Goal: Task Accomplishment & Management: Use online tool/utility

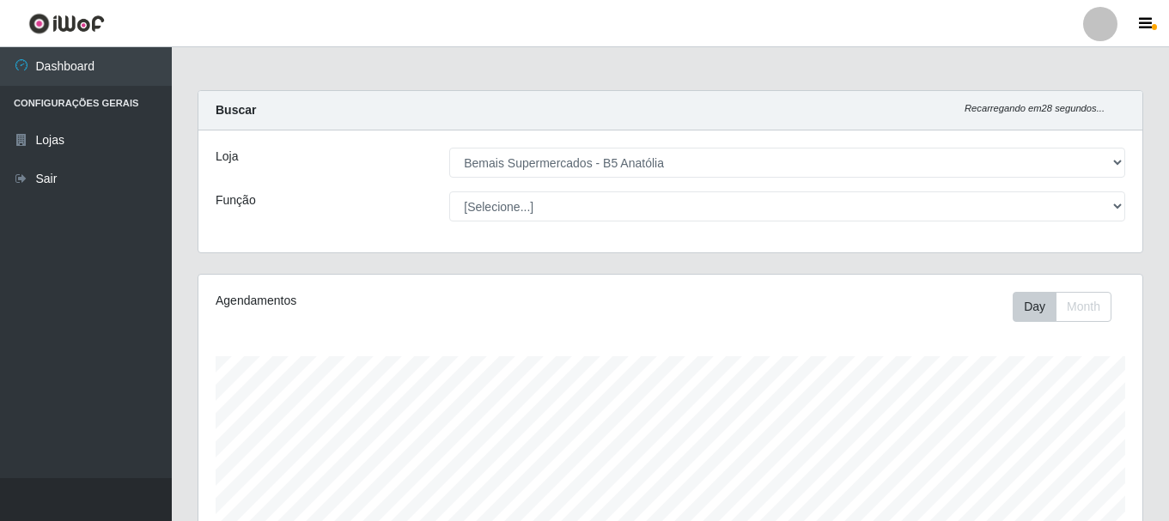
select select "405"
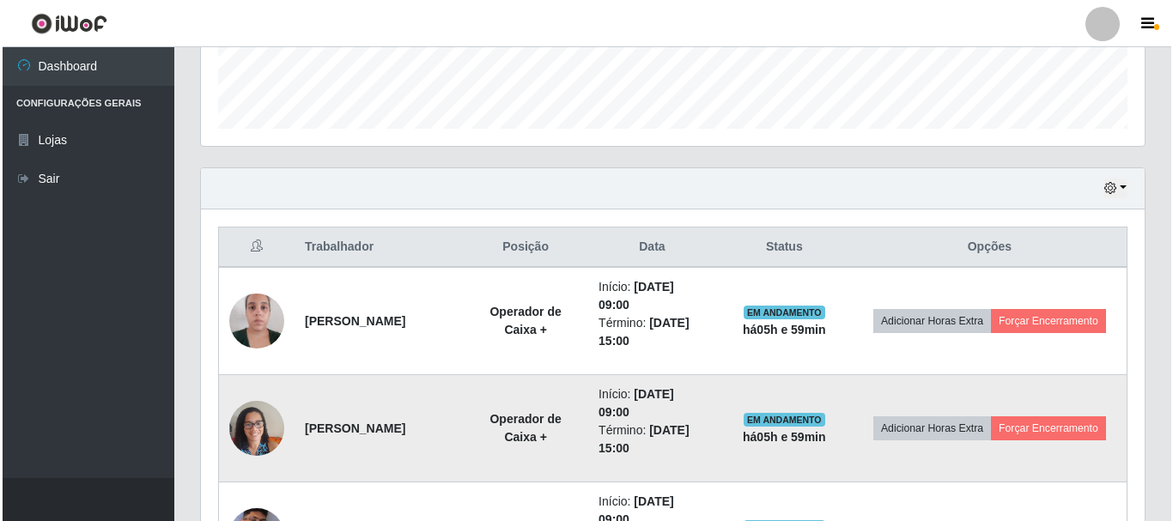
scroll to position [357, 944]
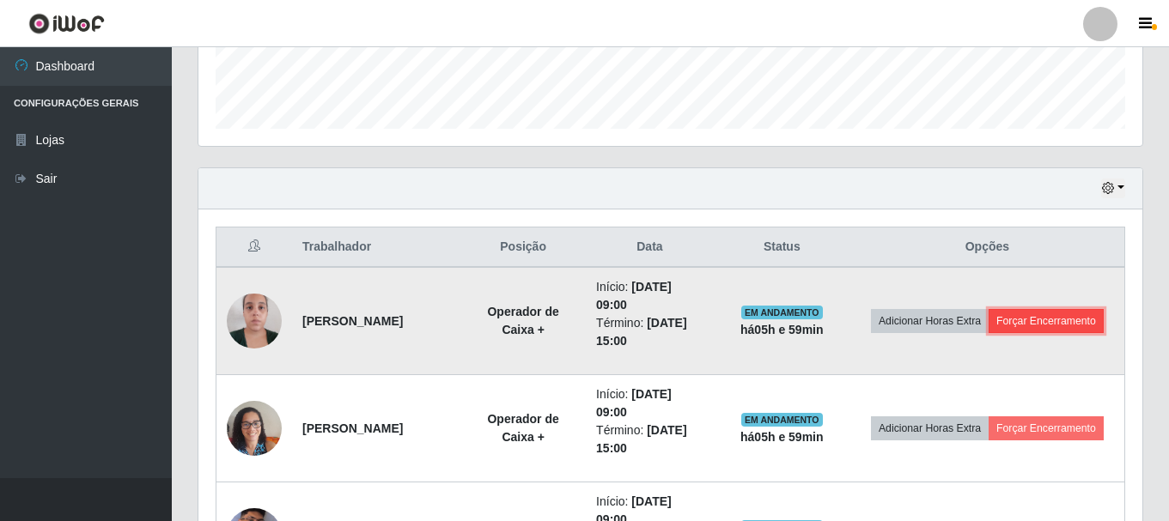
click at [1029, 319] on button "Forçar Encerramento" at bounding box center [1046, 321] width 115 height 24
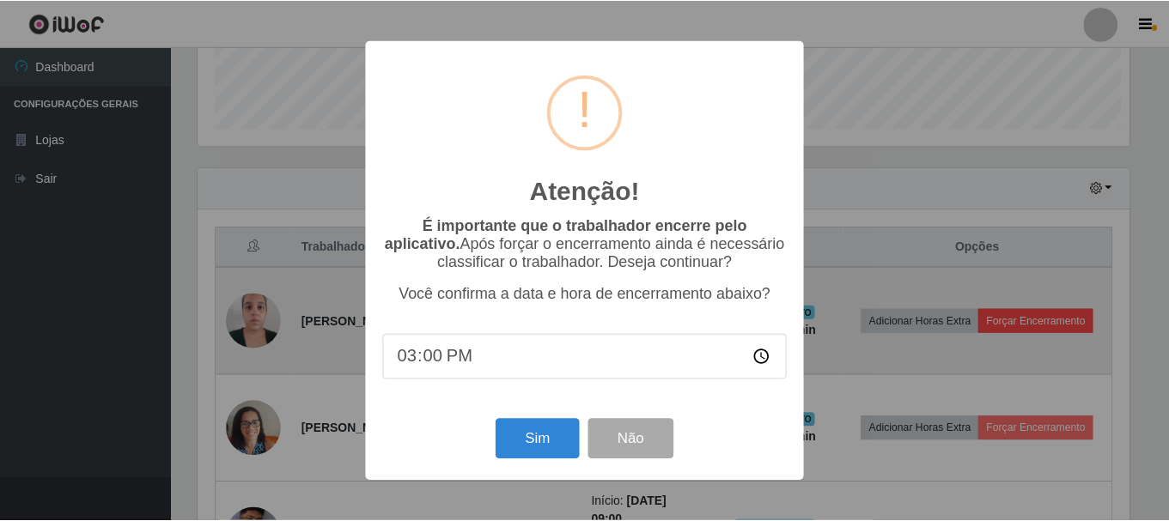
scroll to position [357, 935]
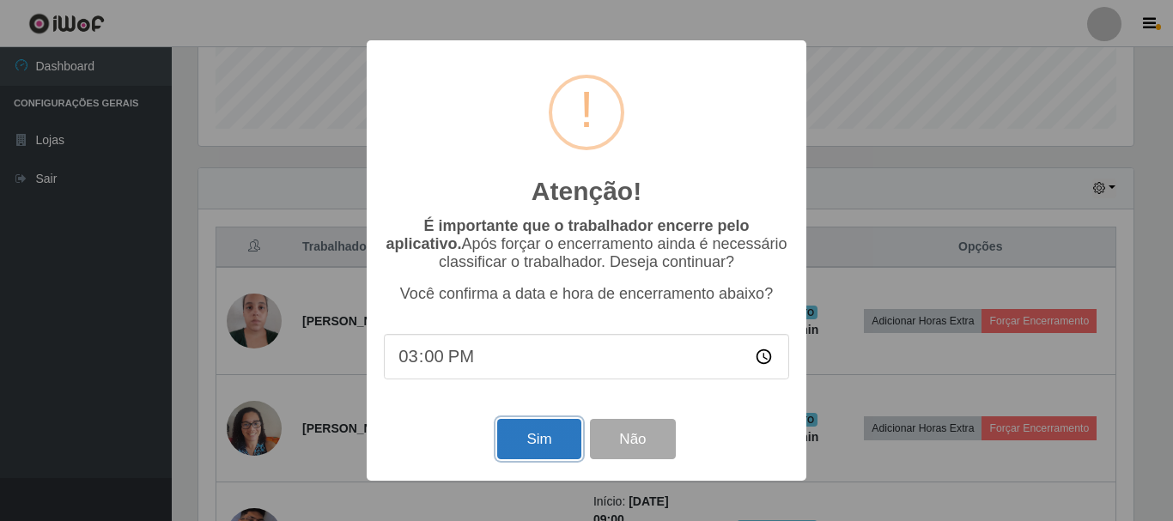
click at [545, 432] on button "Sim" at bounding box center [538, 439] width 83 height 40
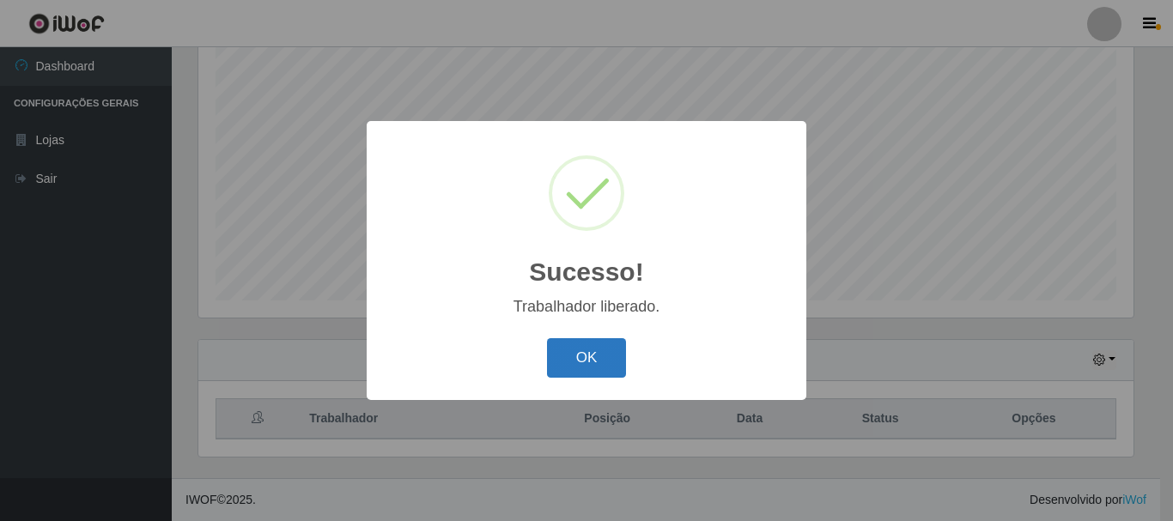
click at [594, 351] on button "OK" at bounding box center [587, 358] width 80 height 40
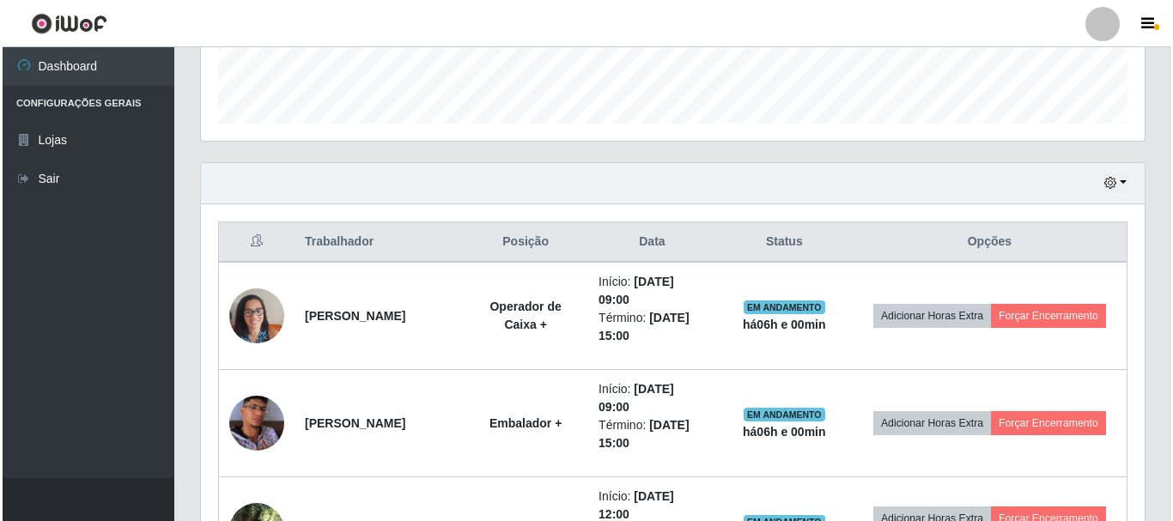
scroll to position [571, 0]
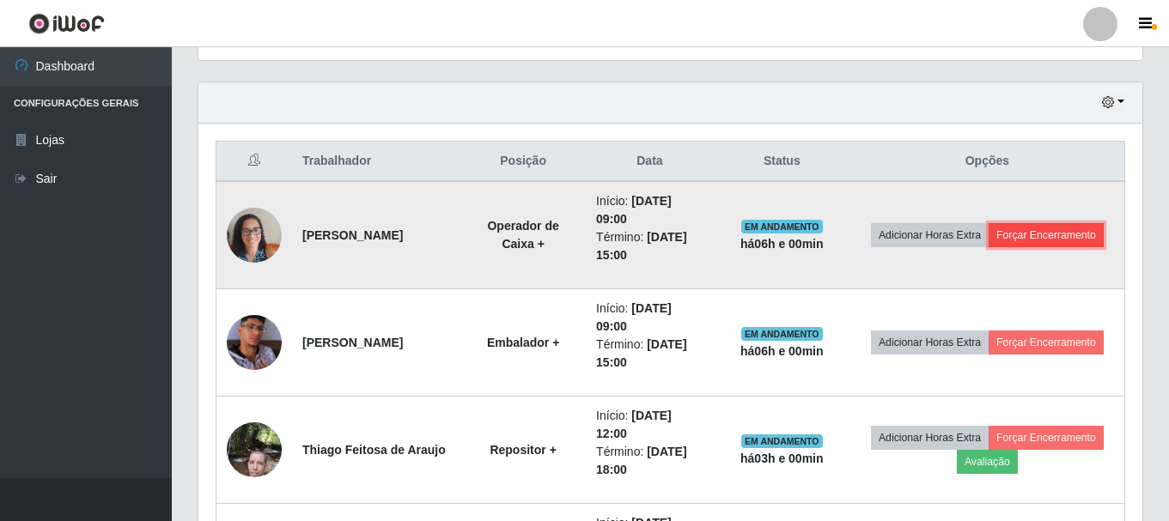
click at [1042, 236] on button "Forçar Encerramento" at bounding box center [1046, 235] width 115 height 24
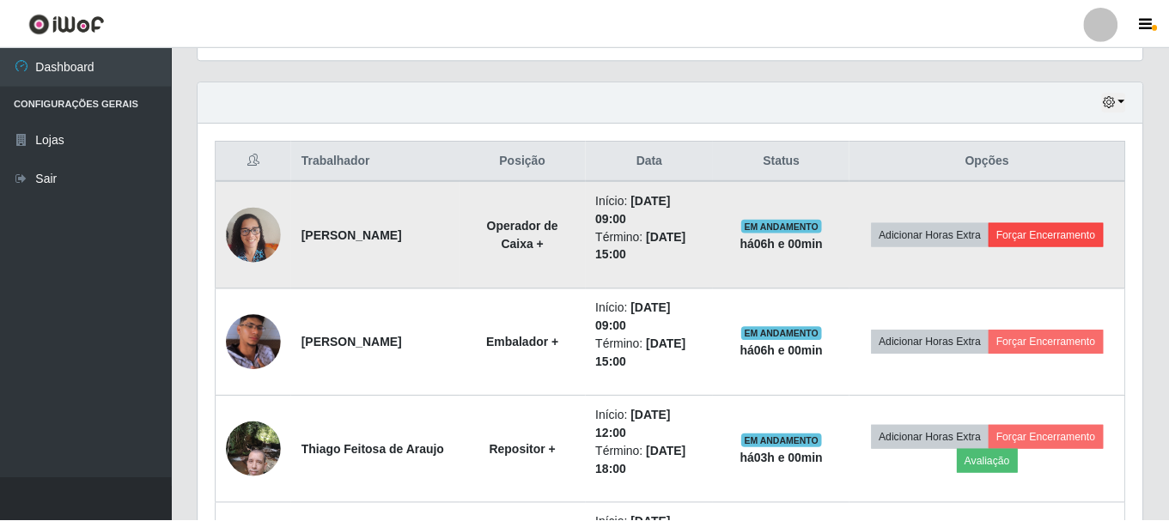
scroll to position [357, 935]
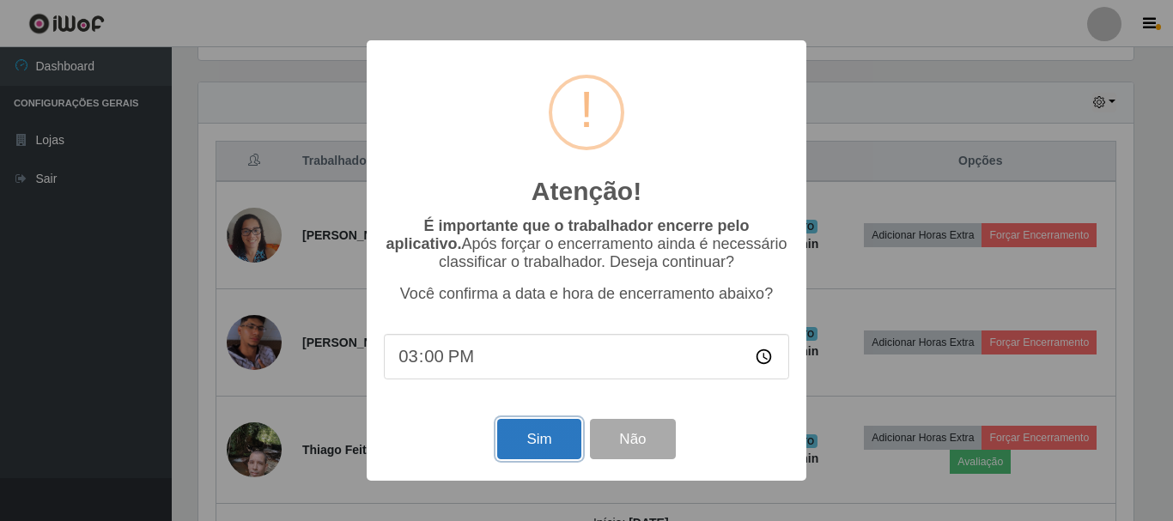
click at [525, 441] on button "Sim" at bounding box center [538, 439] width 83 height 40
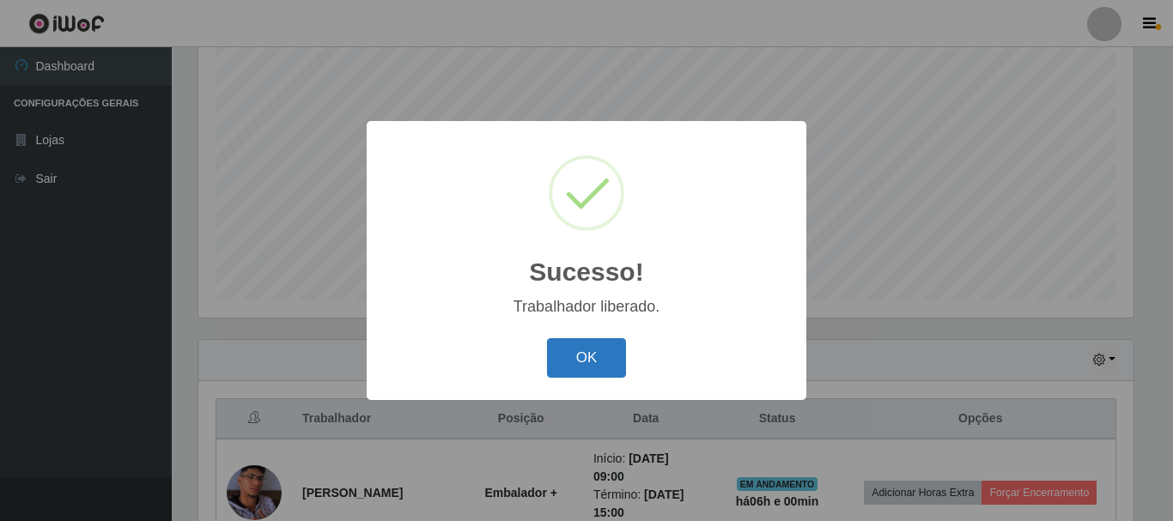
click at [574, 349] on button "OK" at bounding box center [587, 358] width 80 height 40
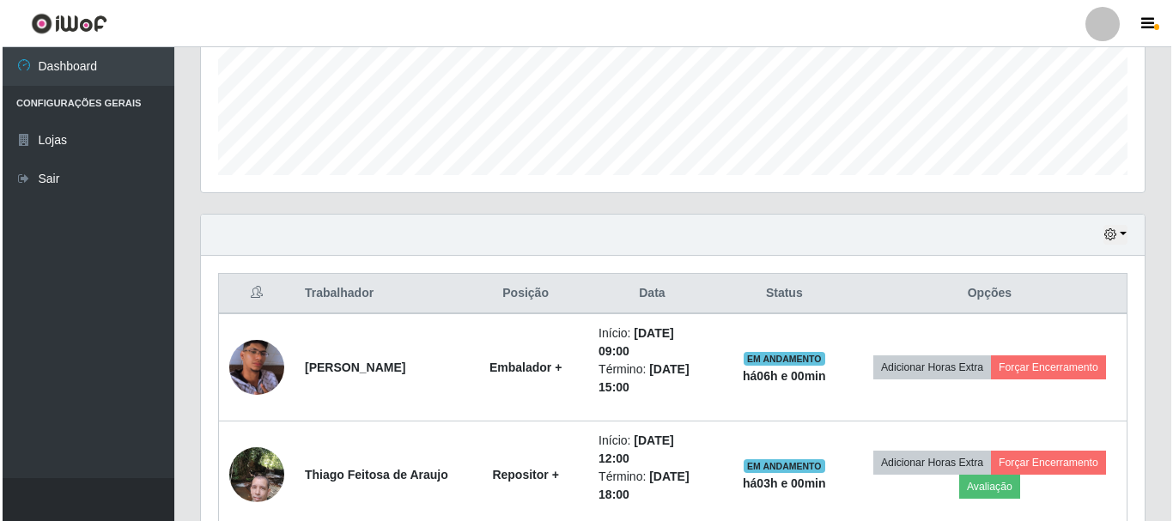
scroll to position [485, 0]
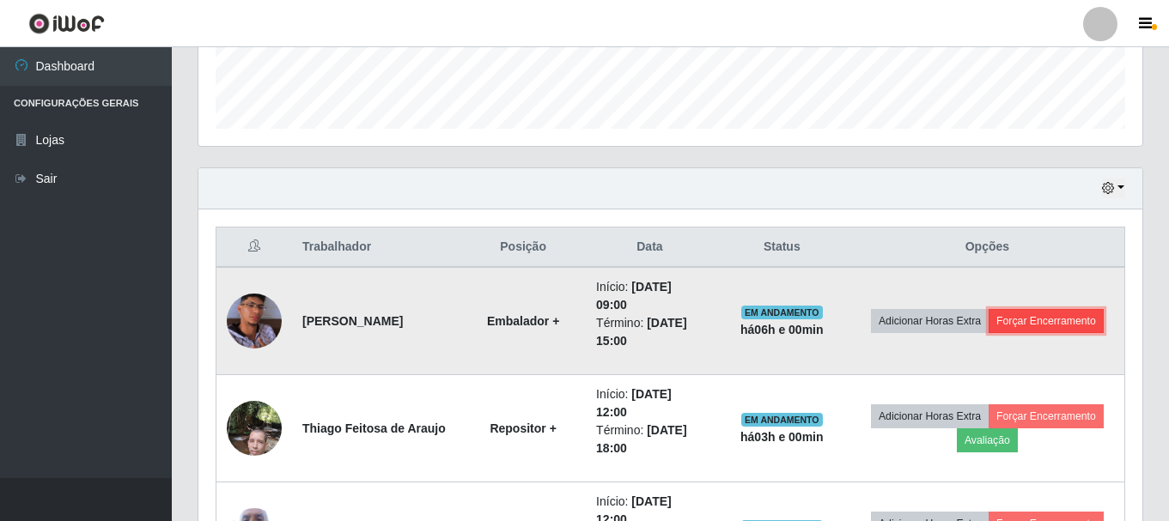
click at [1044, 320] on button "Forçar Encerramento" at bounding box center [1046, 321] width 115 height 24
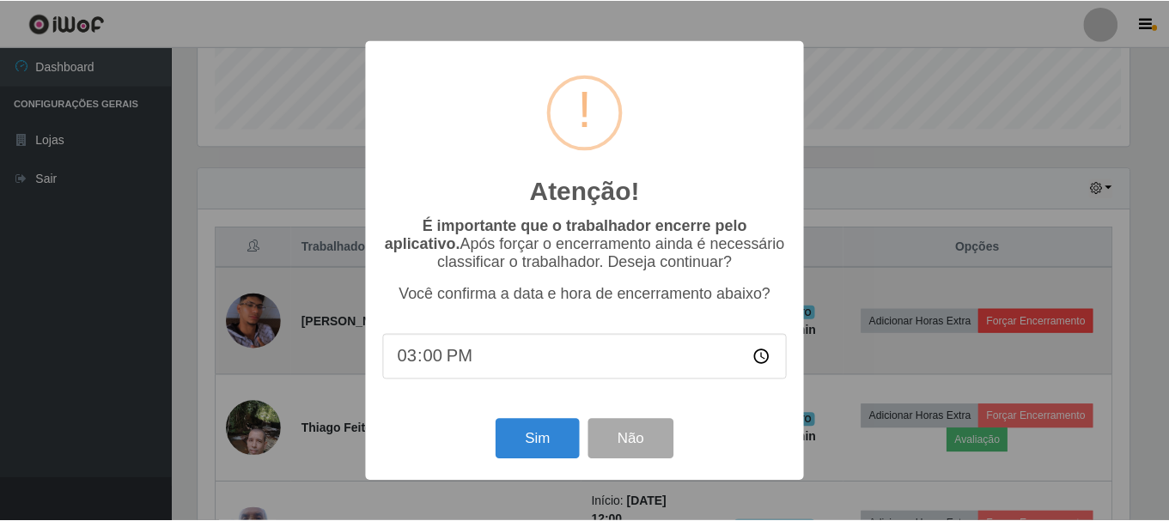
scroll to position [357, 935]
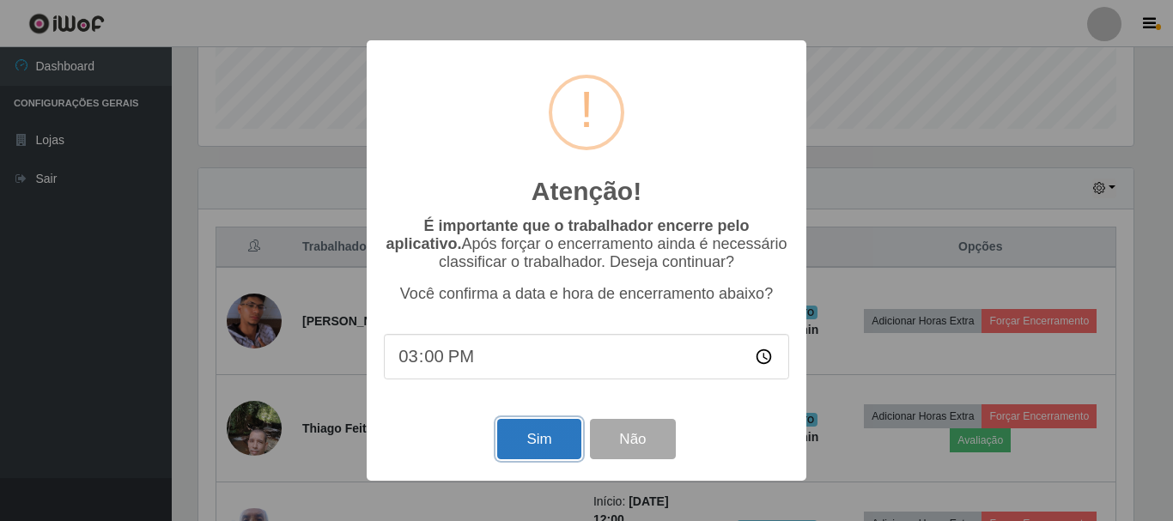
click at [542, 450] on button "Sim" at bounding box center [538, 439] width 83 height 40
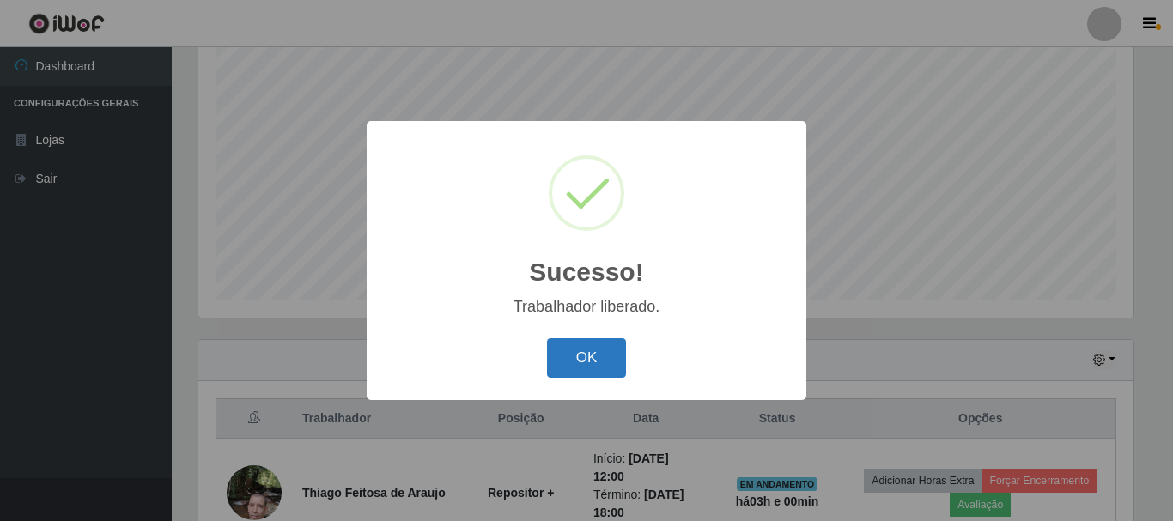
click at [560, 363] on button "OK" at bounding box center [587, 358] width 80 height 40
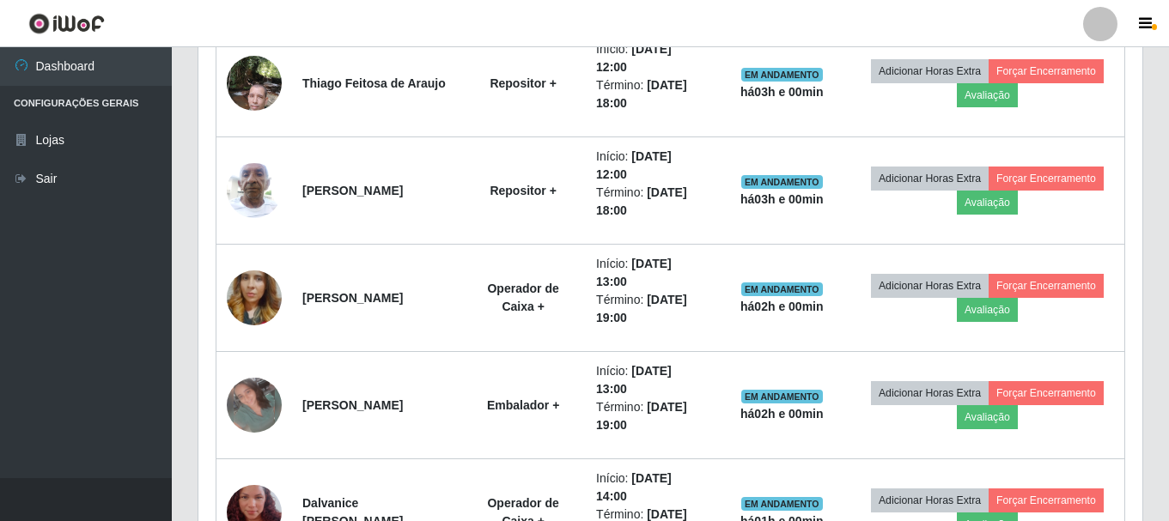
scroll to position [0, 0]
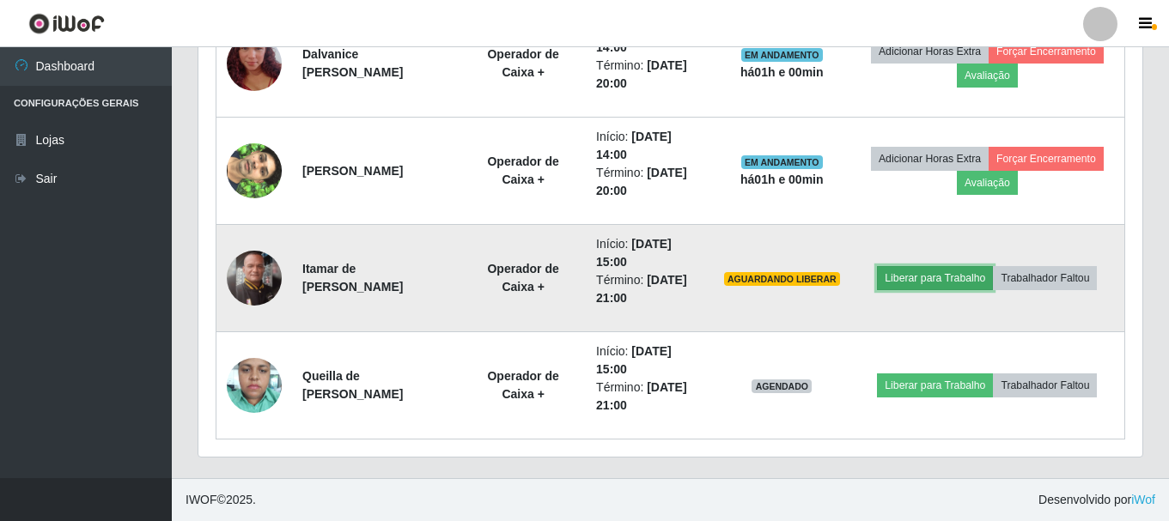
click at [949, 283] on button "Liberar para Trabalho" at bounding box center [935, 278] width 116 height 24
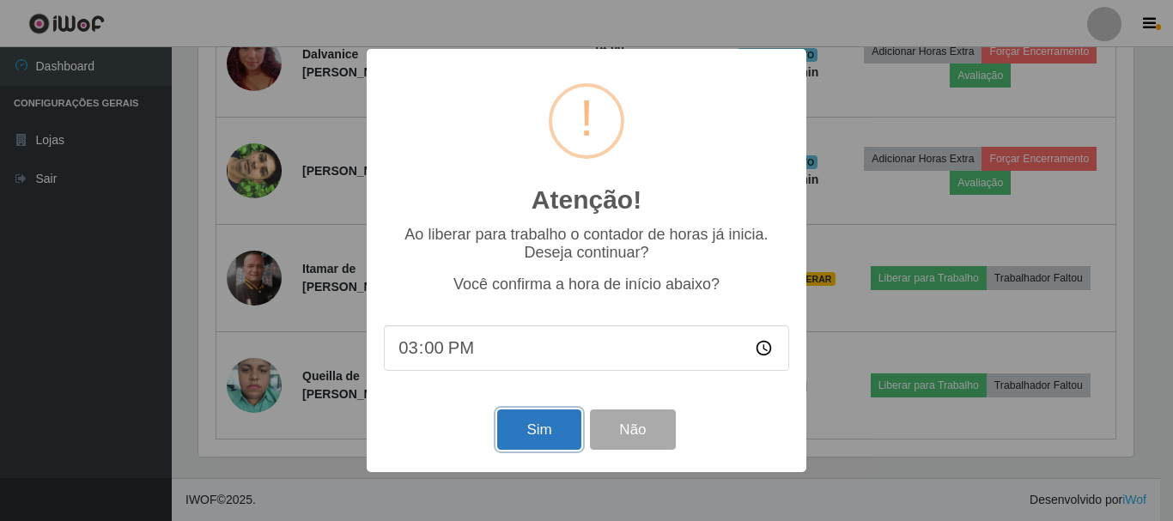
click at [518, 438] on button "Sim" at bounding box center [538, 430] width 83 height 40
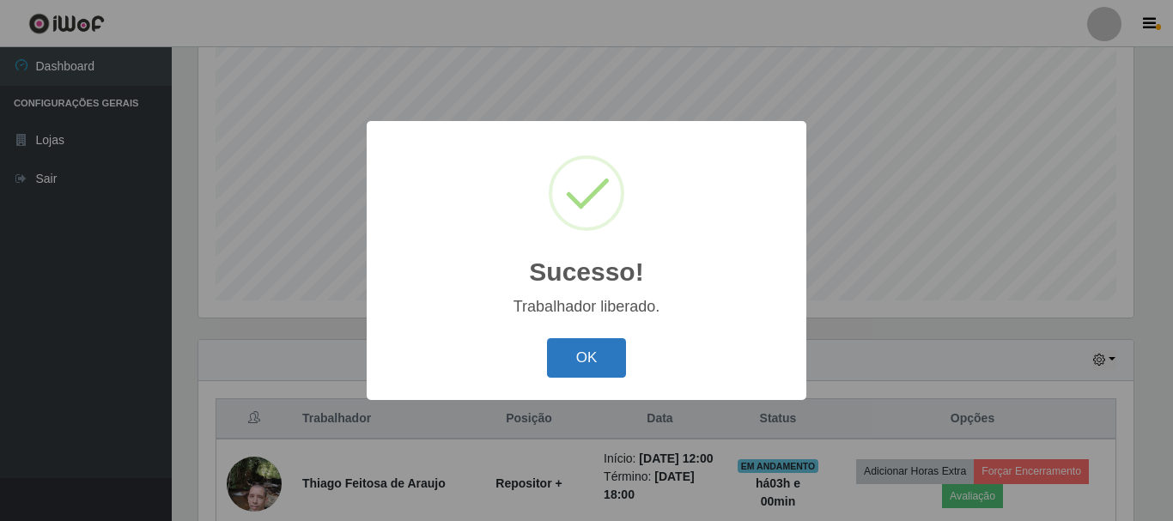
click at [570, 361] on button "OK" at bounding box center [587, 358] width 80 height 40
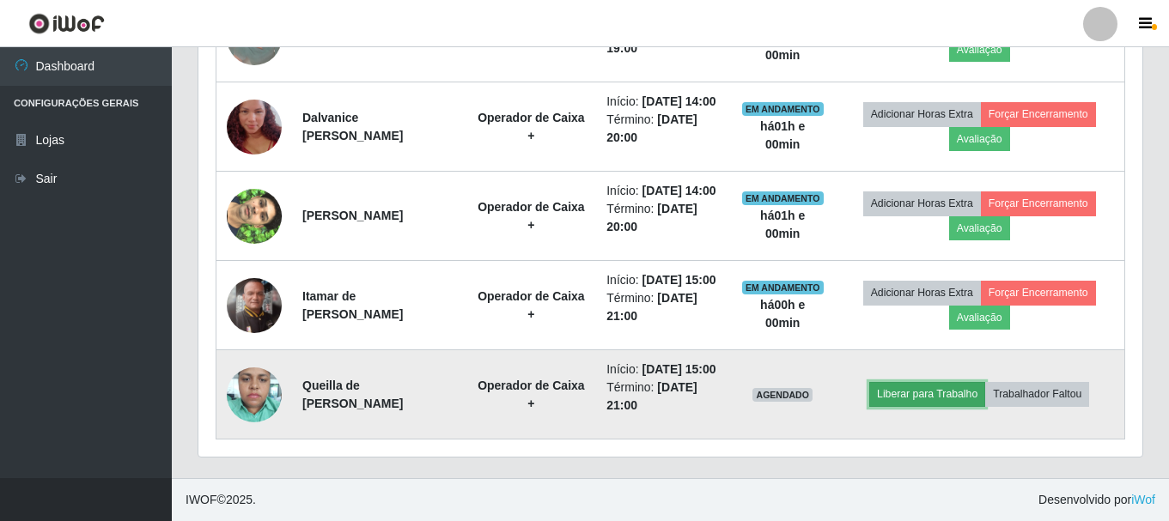
click at [935, 382] on button "Liberar para Trabalho" at bounding box center [927, 394] width 116 height 24
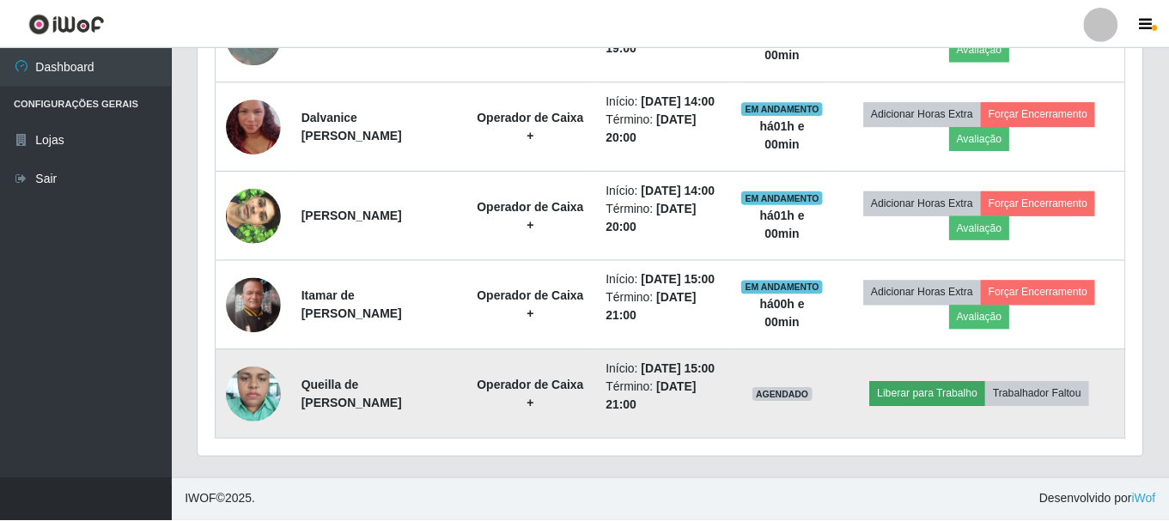
scroll to position [357, 935]
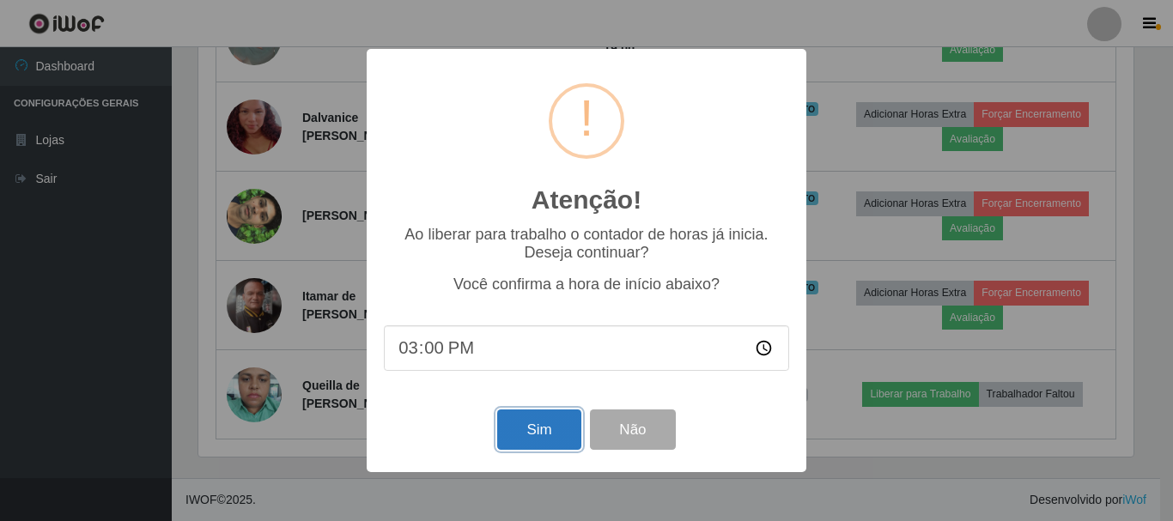
click at [539, 423] on button "Sim" at bounding box center [538, 430] width 83 height 40
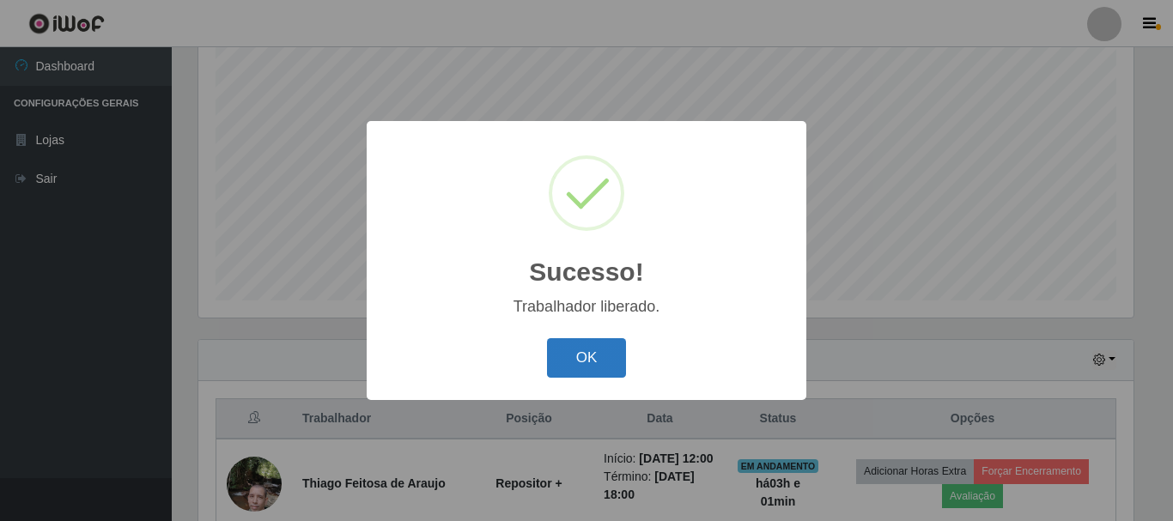
click at [606, 372] on button "OK" at bounding box center [587, 358] width 80 height 40
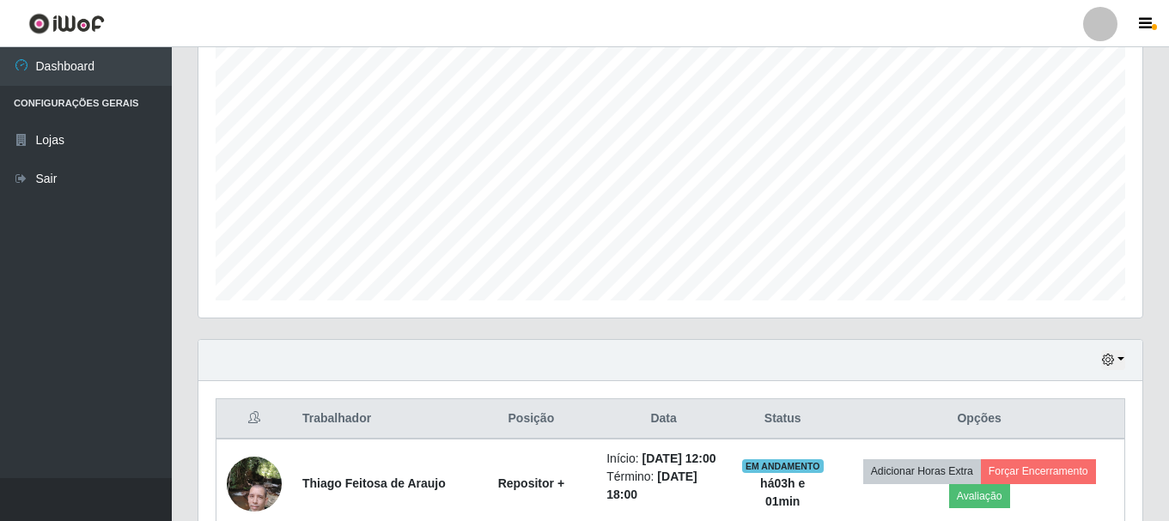
scroll to position [357, 944]
